Goal: Complete application form: Complete application form

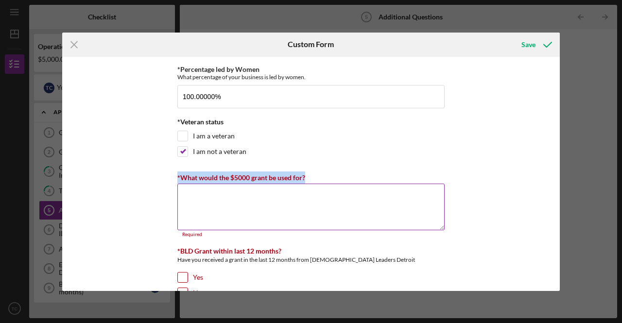
scroll to position [97, 0]
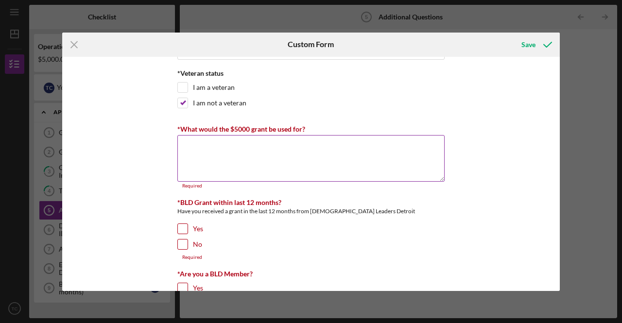
click at [203, 141] on textarea "*What would the $5000 grant be used for?" at bounding box center [310, 158] width 267 height 47
click at [216, 145] on textarea "*What would the $5000 grant be used for?" at bounding box center [310, 158] width 267 height 47
paste textarea "The $5,000 grant would be used to strengthen the foundation of Building Champio…"
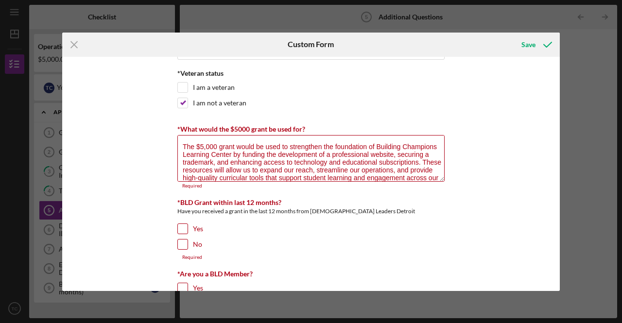
scroll to position [16, 0]
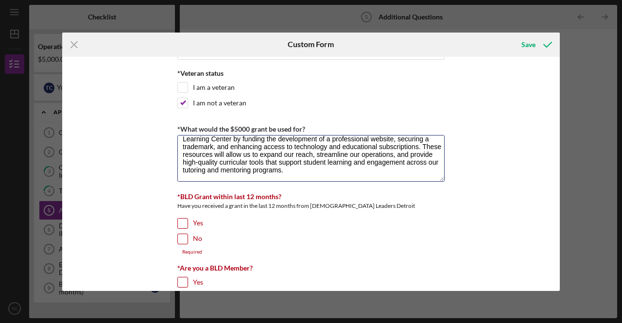
type textarea "The $5,000 grant would be used to strengthen the foundation of Building Champio…"
click at [183, 240] on input "No" at bounding box center [183, 239] width 10 height 10
checkbox input "true"
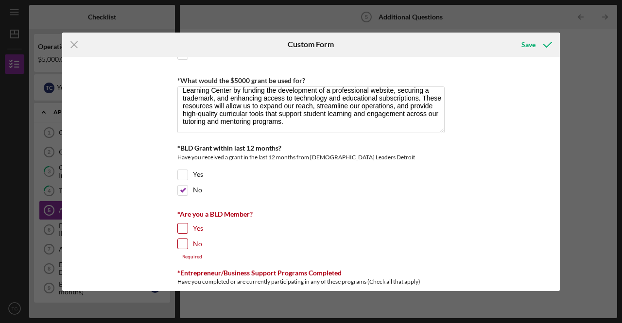
scroll to position [194, 0]
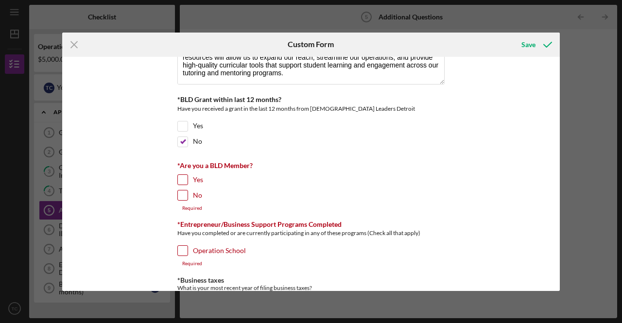
click at [185, 192] on input "No" at bounding box center [183, 196] width 10 height 10
checkbox input "true"
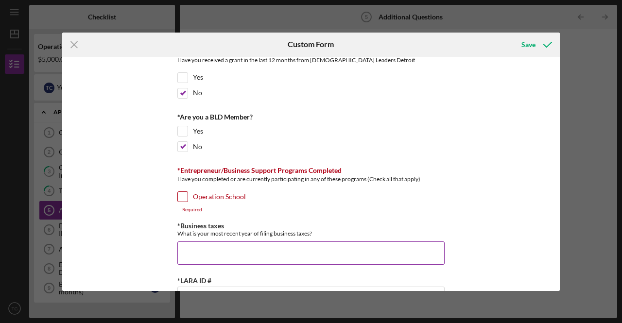
scroll to position [292, 0]
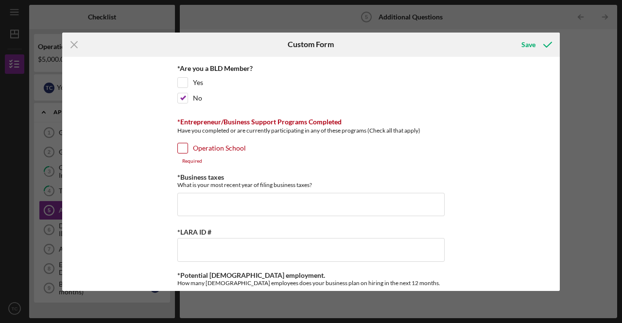
click at [183, 147] on input "Operation School" at bounding box center [183, 148] width 10 height 10
checkbox input "true"
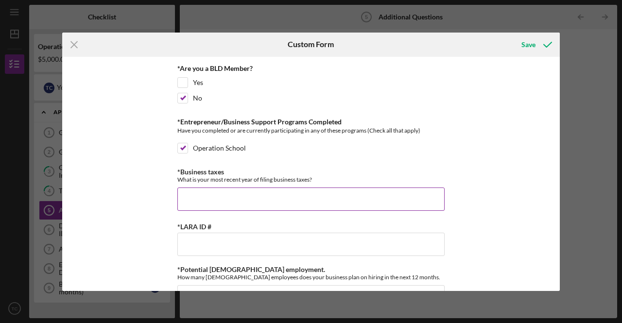
click at [203, 190] on input "*Business taxes" at bounding box center [310, 199] width 267 height 23
type input "2024"
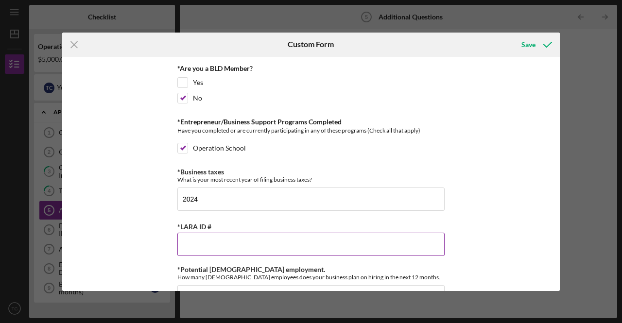
click at [195, 237] on input "*LARA ID #" at bounding box center [310, 244] width 267 height 23
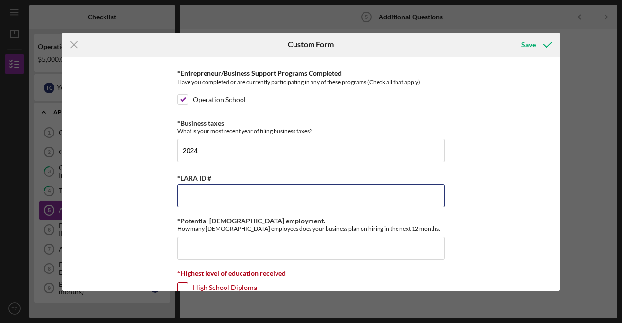
scroll to position [389, 0]
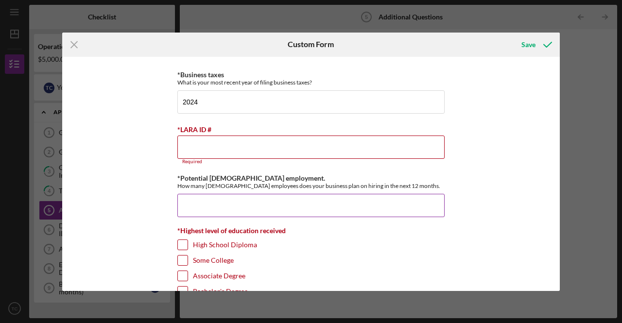
click at [203, 195] on input "*Potential [DEMOGRAPHIC_DATA] employment." at bounding box center [310, 205] width 267 height 23
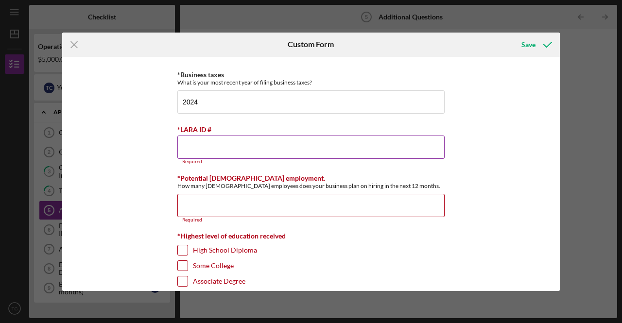
click at [206, 136] on input "*LARA ID #" at bounding box center [310, 147] width 267 height 23
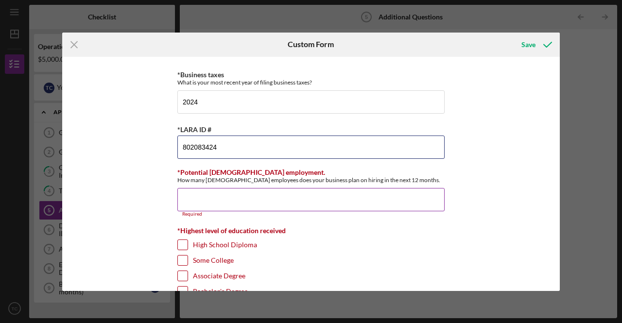
type input "802083424"
click at [215, 191] on input "*Potential [DEMOGRAPHIC_DATA] employment." at bounding box center [310, 199] width 267 height 23
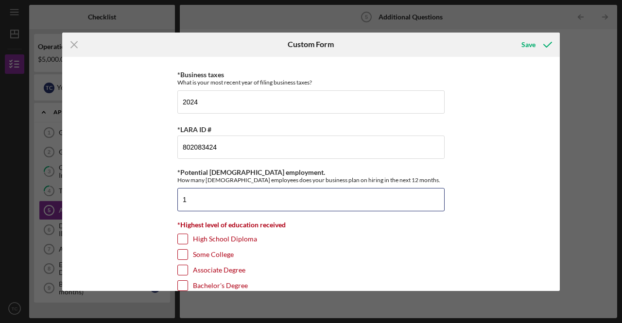
scroll to position [424, 0]
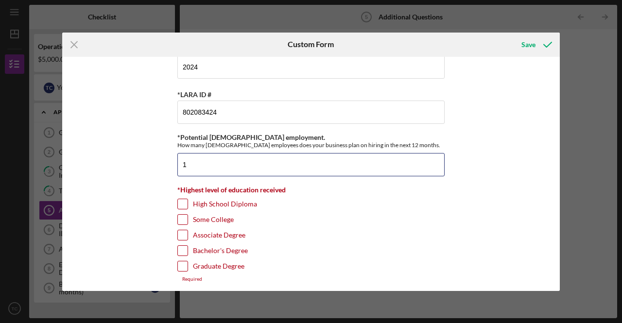
type input "1"
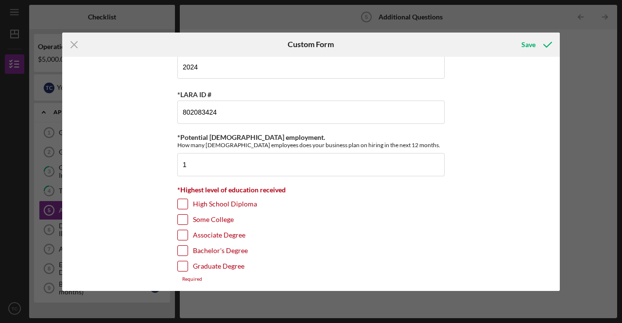
drag, startPoint x: 182, startPoint y: 264, endPoint x: 187, endPoint y: 259, distance: 6.9
click at [183, 262] on input "Graduate Degree" at bounding box center [183, 267] width 10 height 10
checkbox input "true"
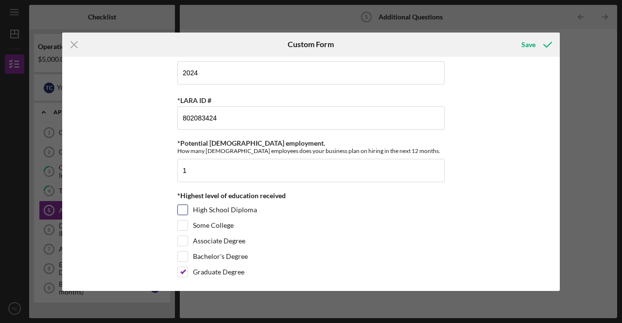
scroll to position [418, 0]
click at [527, 44] on div "Save" at bounding box center [529, 44] width 14 height 19
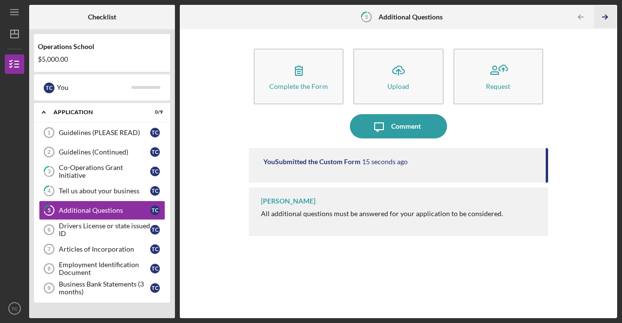
click at [606, 22] on icon "Icon/Table Pagination Arrow" at bounding box center [606, 17] width 22 height 22
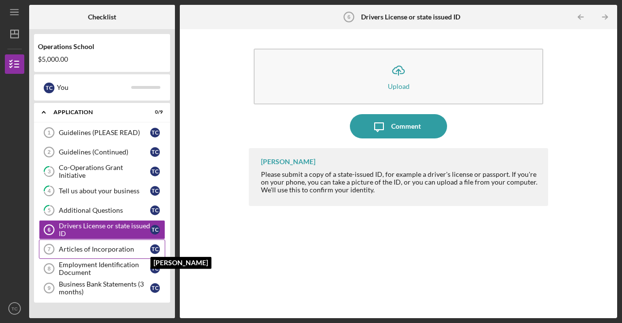
click at [156, 246] on div "T C" at bounding box center [155, 250] width 10 height 10
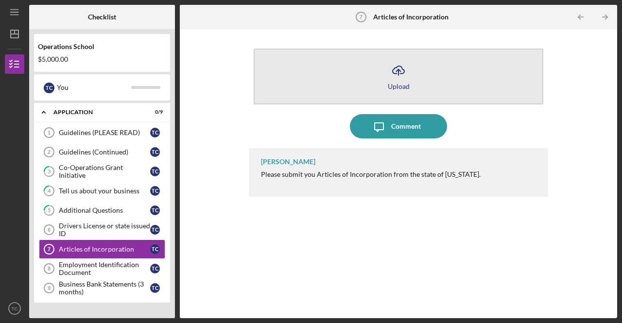
click at [400, 72] on icon "Icon/Upload" at bounding box center [399, 70] width 24 height 24
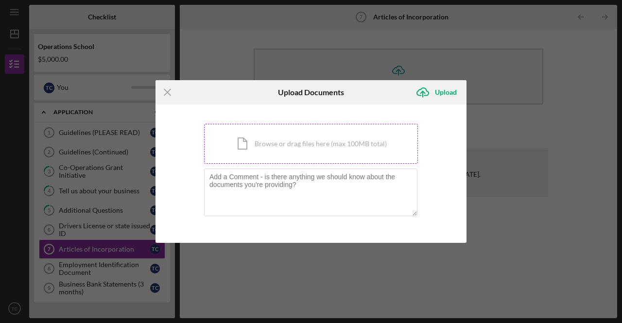
click at [284, 148] on div "Icon/Document Browse or drag files here (max 100MB total) Tap to choose files o…" at bounding box center [311, 144] width 214 height 40
click at [103, 264] on div "Icon/Menu Close Upload Documents Icon/Upload Upload You're uploading documents …" at bounding box center [311, 161] width 622 height 323
click at [93, 263] on div "Icon/Menu Close Upload Documents Icon/Upload Upload You're uploading documents …" at bounding box center [311, 161] width 622 height 323
click at [167, 93] on line at bounding box center [167, 92] width 6 height 6
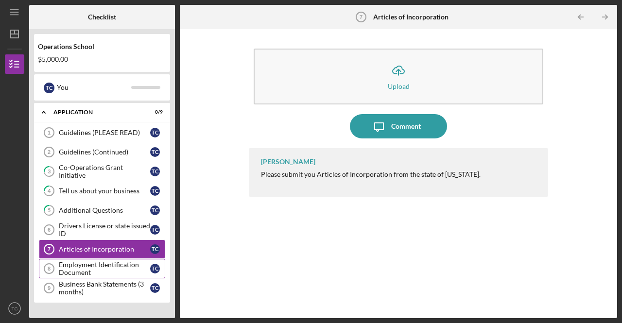
click at [140, 266] on div "Employment Identification Document" at bounding box center [104, 269] width 91 height 16
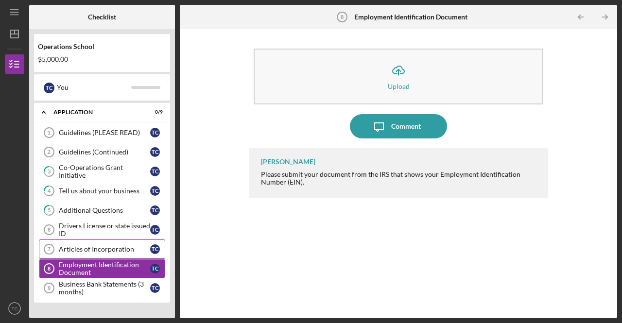
click at [87, 246] on div "Articles of Incorporation" at bounding box center [104, 250] width 91 height 8
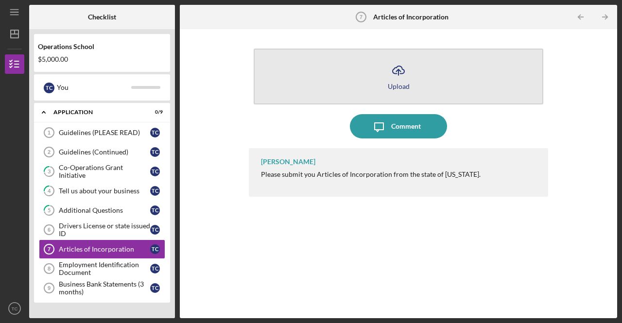
click at [395, 78] on icon "Icon/Upload" at bounding box center [399, 70] width 24 height 24
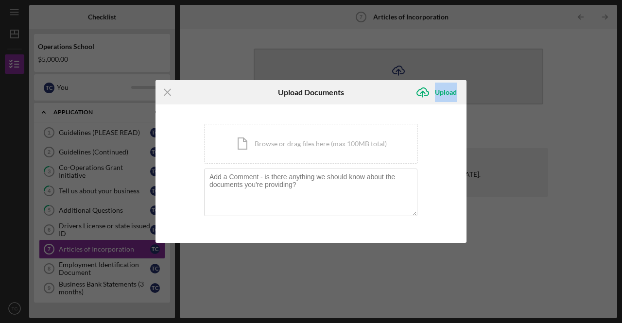
click at [395, 78] on div "Icon/Menu Close Upload Documents Icon/Upload Upload You're uploading documents …" at bounding box center [311, 161] width 622 height 323
click at [321, 143] on div "Icon/Document Browse or drag files here (max 100MB total) Tap to choose files o…" at bounding box center [311, 144] width 214 height 40
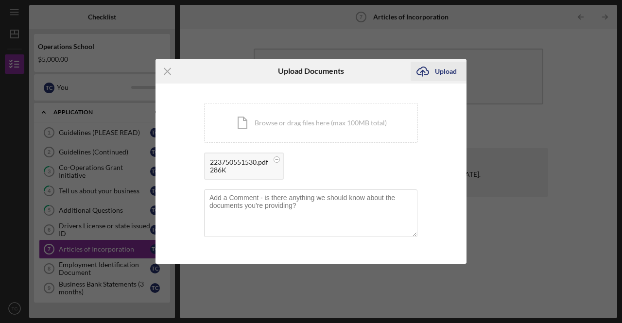
click at [439, 70] on div "Upload" at bounding box center [446, 71] width 22 height 19
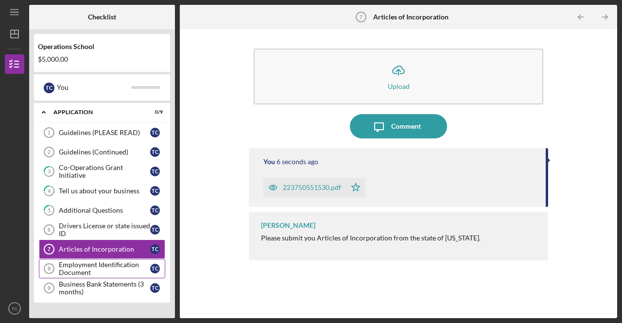
click at [83, 261] on div "Employment Identification Document" at bounding box center [104, 269] width 91 height 16
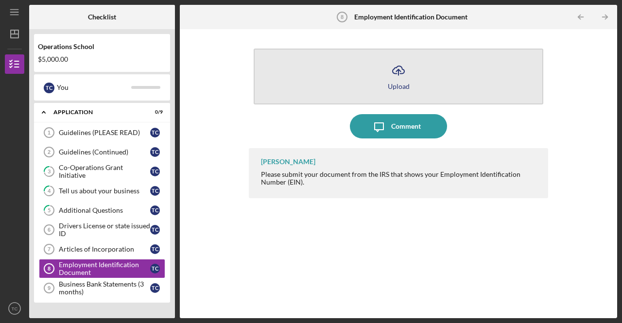
click at [403, 79] on icon "Icon/Upload" at bounding box center [399, 70] width 24 height 24
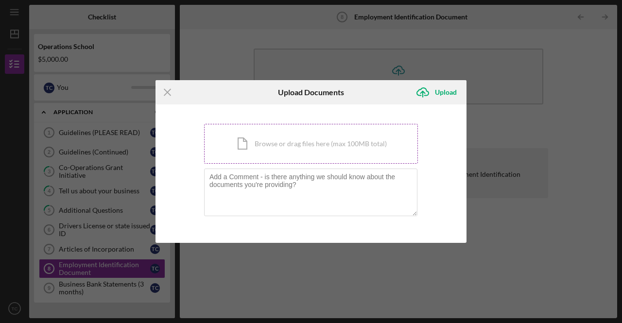
click at [322, 140] on div "Icon/Document Browse or drag files here (max 100MB total) Tap to choose files o…" at bounding box center [311, 144] width 214 height 40
click at [168, 95] on icon "Icon/Menu Close" at bounding box center [168, 92] width 24 height 24
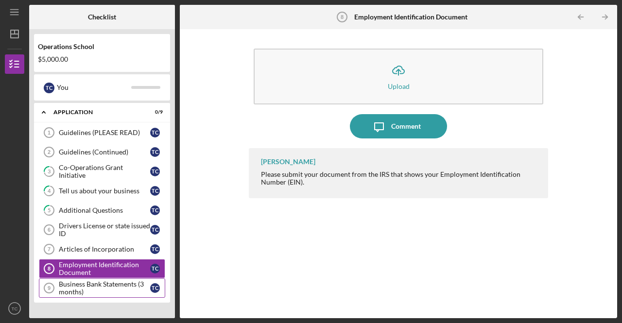
click at [99, 281] on div "Business Bank Statements (3 months)" at bounding box center [104, 289] width 91 height 16
